Goal: Information Seeking & Learning: Learn about a topic

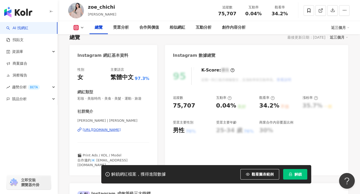
scroll to position [29, 0]
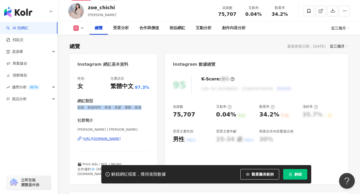
drag, startPoint x: 94, startPoint y: 111, endPoint x: 76, endPoint y: 109, distance: 18.3
click at [76, 109] on div "性別 女 主要語言 繁體中文 97.3% 網紅類型 彩妝 · 美妝時尚 · 美食 · 美髮 · 運動 · 旅遊 社群簡介 Zoe 佐伊 | zoe_chich…" at bounding box center [113, 127] width 88 height 113
copy span "彩妝 · 美妝時尚 · 美食 · 美髮 · 運動 · 旅遊"
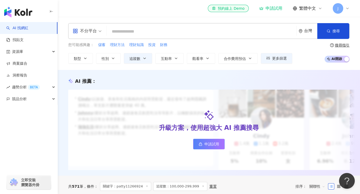
click at [17, 10] on img "button" at bounding box center [18, 12] width 28 height 10
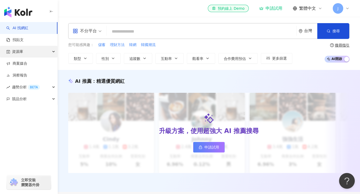
click at [24, 54] on div "資源庫" at bounding box center [28, 52] width 57 height 12
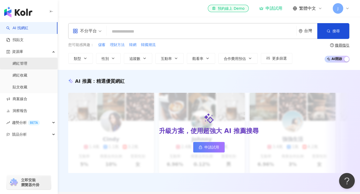
click at [24, 66] on link "網紅管理" at bounding box center [20, 63] width 15 height 5
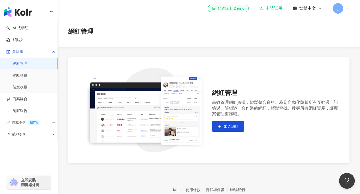
click at [21, 10] on img "button" at bounding box center [18, 12] width 28 height 10
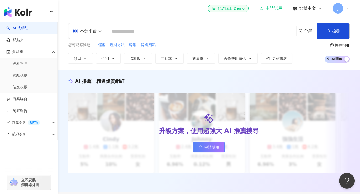
drag, startPoint x: 131, startPoint y: 32, endPoint x: 129, endPoint y: 31, distance: 2.7
click at [131, 32] on input "search" at bounding box center [201, 31] width 185 height 10
click at [21, 12] on img "button" at bounding box center [18, 12] width 28 height 10
click at [5, 12] on img "button" at bounding box center [18, 12] width 28 height 10
click at [137, 32] on input "search" at bounding box center [201, 31] width 185 height 10
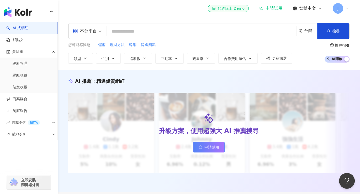
paste input "**********"
type input "**********"
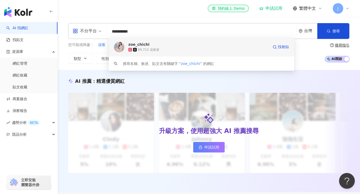
click at [137, 44] on div "zoe_chichi" at bounding box center [138, 44] width 21 height 5
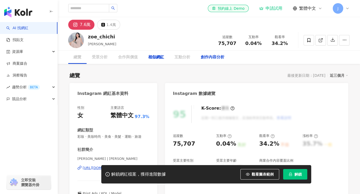
click at [214, 57] on div "創作內容分析" at bounding box center [213, 57] width 24 height 6
click at [210, 58] on div "創作內容分析" at bounding box center [213, 57] width 24 height 6
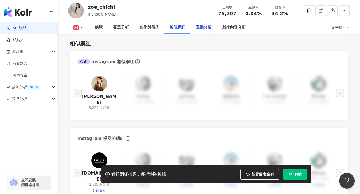
click at [209, 28] on div "互動分析" at bounding box center [204, 27] width 16 height 6
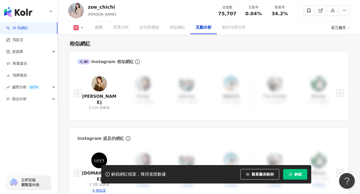
scroll to position [1008, 0]
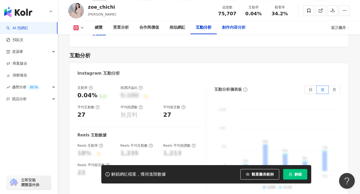
click at [232, 29] on div "創作內容分析" at bounding box center [234, 27] width 24 height 6
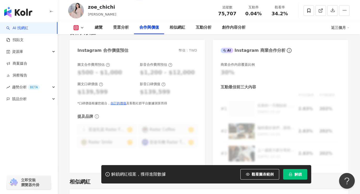
scroll to position [830, 0]
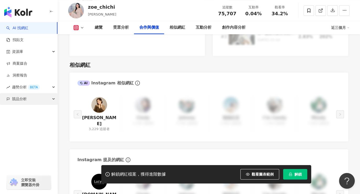
click at [19, 98] on span "競品分析" at bounding box center [19, 99] width 15 height 12
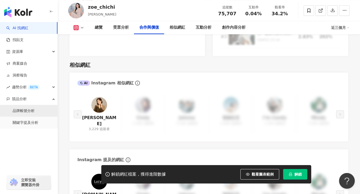
click at [28, 112] on link "品牌帳號分析" at bounding box center [24, 110] width 22 height 5
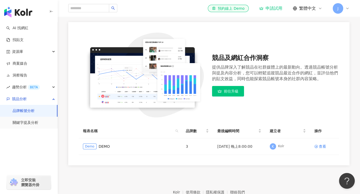
scroll to position [67, 0]
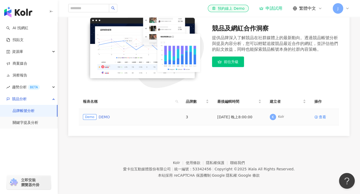
click at [104, 115] on link "DEMO" at bounding box center [104, 117] width 11 height 6
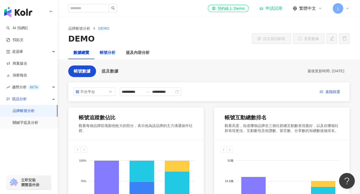
click at [108, 53] on div "帳號分析" at bounding box center [108, 53] width 16 height 6
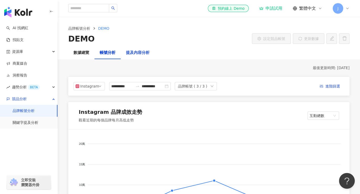
click at [138, 54] on div "提及內容分析" at bounding box center [138, 53] width 24 height 6
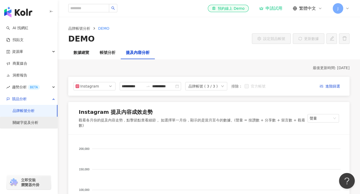
click at [26, 122] on link "關鍵字提及分析" at bounding box center [26, 122] width 26 height 5
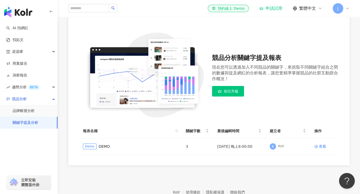
scroll to position [77, 0]
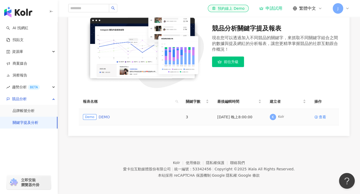
click at [102, 116] on link "DEMO" at bounding box center [104, 117] width 11 height 6
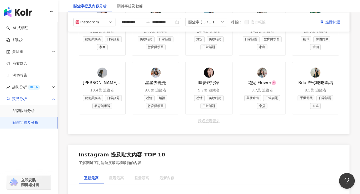
scroll to position [583, 0]
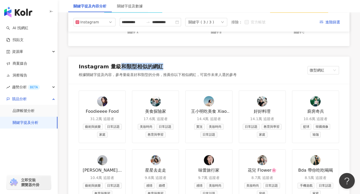
drag, startPoint x: 115, startPoint y: 61, endPoint x: 164, endPoint y: 60, distance: 48.3
click at [164, 63] on div "Instagram 量級和類型相似的網紅" at bounding box center [158, 67] width 158 height 9
click at [170, 63] on div "Instagram 量級和類型相似的網紅" at bounding box center [158, 67] width 158 height 9
drag, startPoint x: 171, startPoint y: 69, endPoint x: 176, endPoint y: 69, distance: 5.3
click at [175, 72] on div "根據關鍵字提及內容，參考量級喜好和類型的分佈，推薦你以下相似網紅，可當作未來人選的參考" at bounding box center [158, 74] width 158 height 5
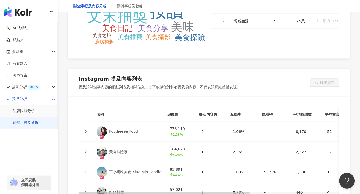
scroll to position [1165, 0]
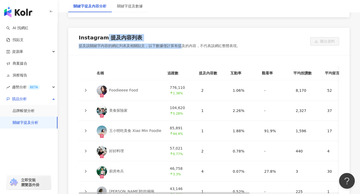
drag, startPoint x: 135, startPoint y: 37, endPoint x: 182, endPoint y: 42, distance: 46.9
click at [182, 42] on div "Instagram 提及內容列表 提及該關鍵字內容的網紅列表及相關貼文，以下數據僅計算有提及的內容，不代表該網紅整體表現。 匯出資料" at bounding box center [208, 41] width 281 height 27
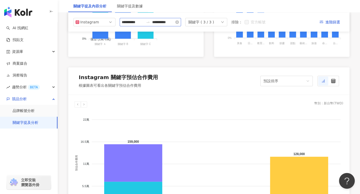
scroll to position [0, 0]
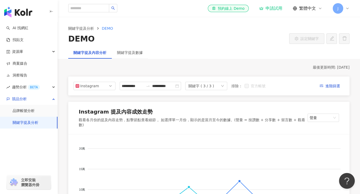
click at [214, 83] on div "關鍵字 ( 3 / 3 )" at bounding box center [201, 86] width 26 height 8
click at [185, 105] on div "Instagram 提及內容成效走勢 觀看各月份的提及內容走勢，點擊節點查看細節 。如選擇單一月份，顯示的是當月至今的數據。(聲量 = 按讚數 + 分享數 +…" at bounding box center [208, 117] width 281 height 32
click at [342, 88] on button "進階篩選" at bounding box center [329, 86] width 29 height 8
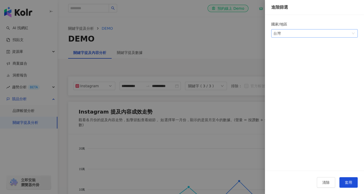
click at [307, 36] on span "台灣" at bounding box center [315, 33] width 82 height 8
click at [292, 44] on div "台灣" at bounding box center [284, 45] width 17 height 6
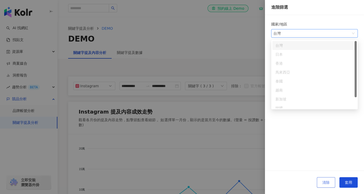
click at [327, 185] on button "清除" at bounding box center [326, 182] width 18 height 10
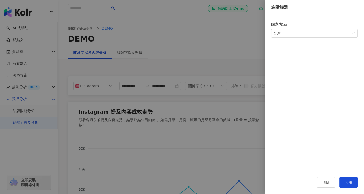
click at [175, 121] on div at bounding box center [182, 97] width 364 height 194
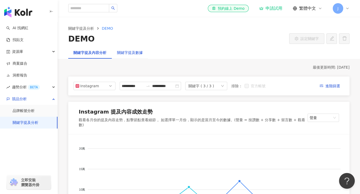
click at [130, 50] on div "關鍵字提及數據" at bounding box center [130, 53] width 26 height 6
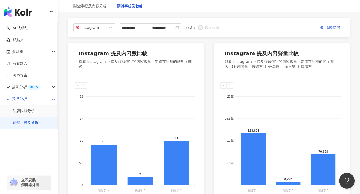
scroll to position [281, 0]
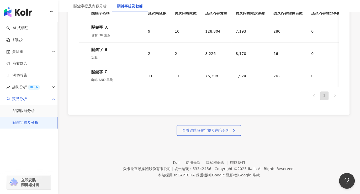
click at [208, 129] on span "查看進階關鍵字提及內容分析" at bounding box center [206, 130] width 48 height 4
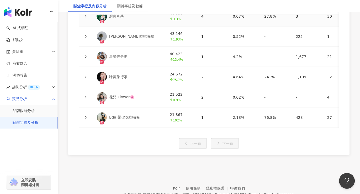
scroll to position [1342, 0]
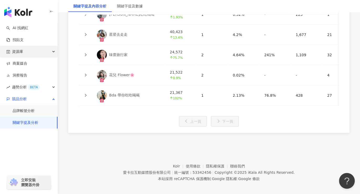
click at [25, 50] on div "資源庫" at bounding box center [28, 52] width 57 height 12
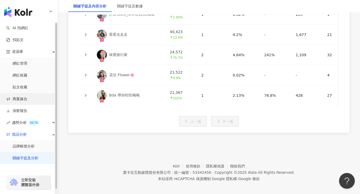
click at [20, 98] on link "商案媒合" at bounding box center [16, 98] width 21 height 5
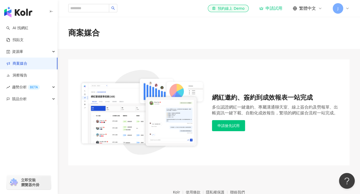
click at [165, 47] on div "商案媒合" at bounding box center [209, 33] width 302 height 32
